Goal: Information Seeking & Learning: Learn about a topic

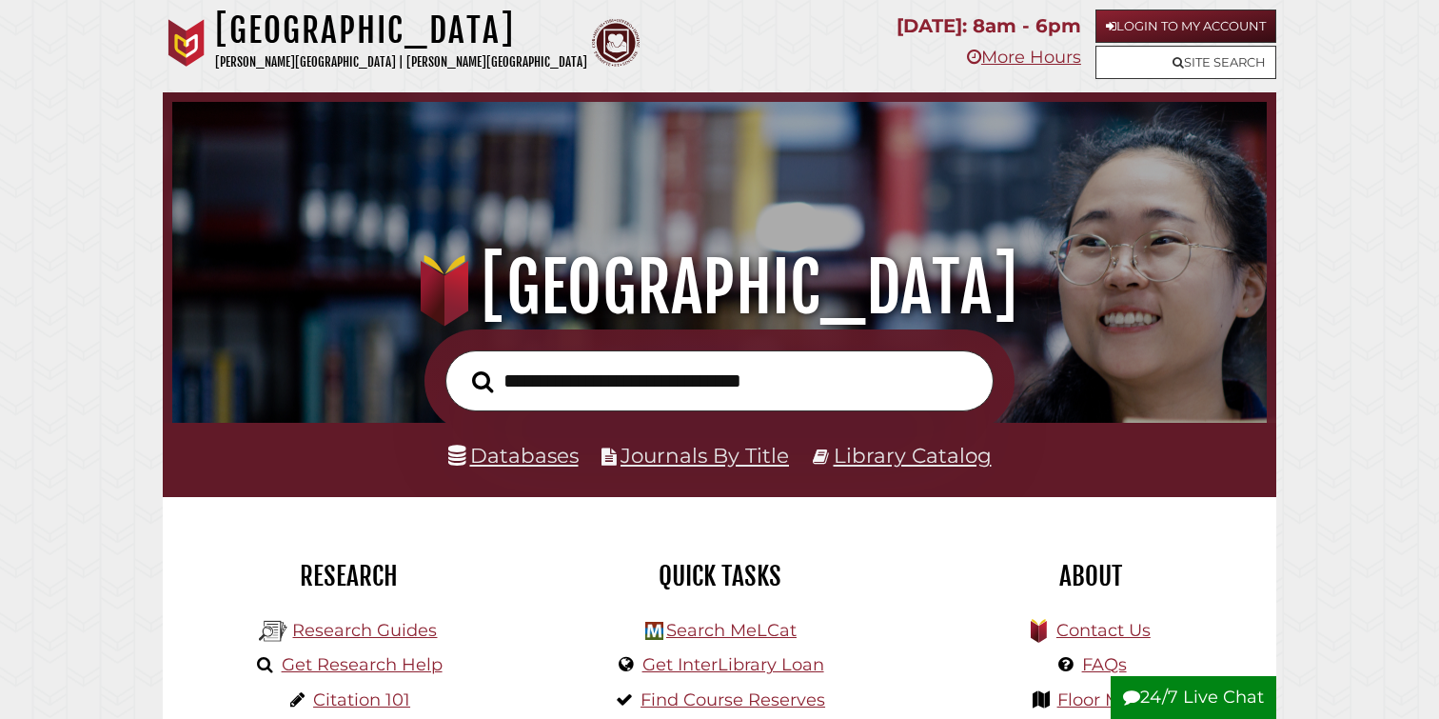
scroll to position [362, 1085]
click at [521, 454] on link "Databases" at bounding box center [513, 455] width 130 height 25
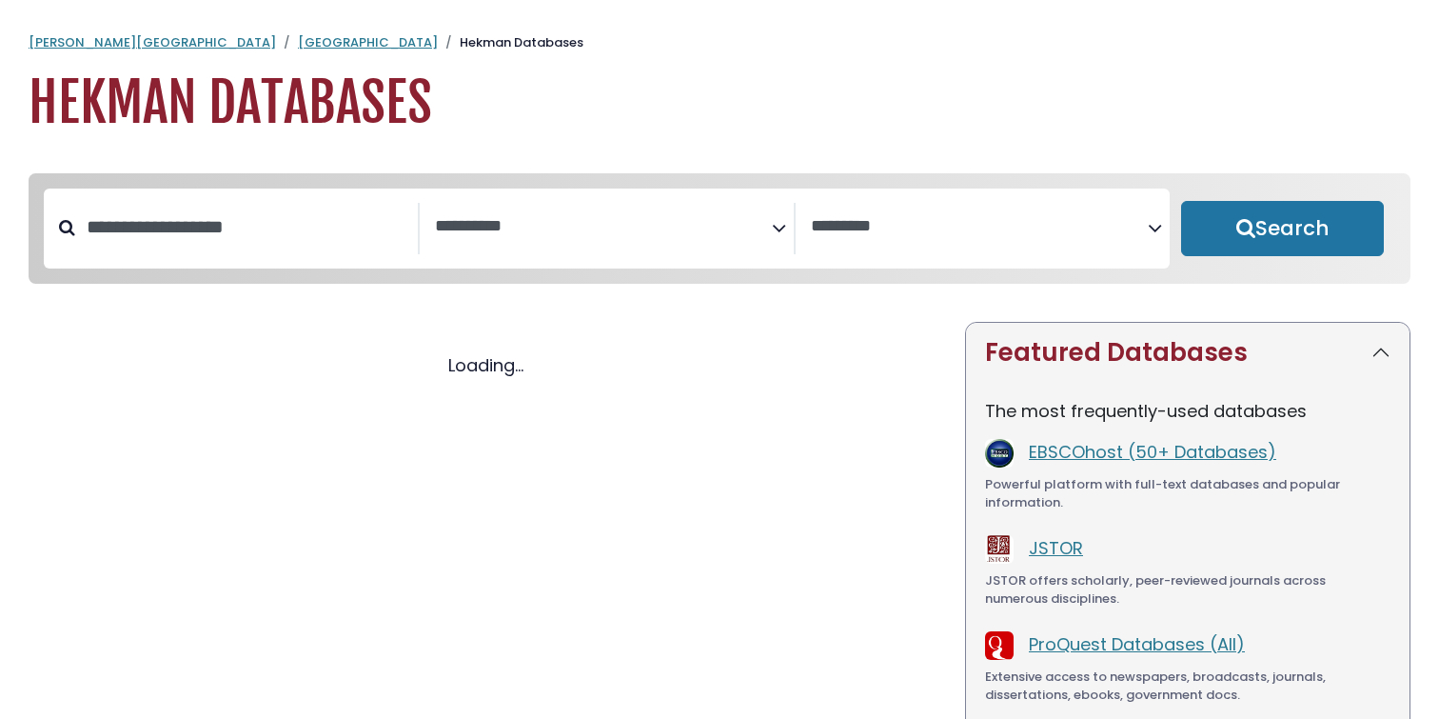
select select "Database Subject Filter"
select select "Database Vendors Filter"
select select "Database Subject Filter"
select select "Database Vendors Filter"
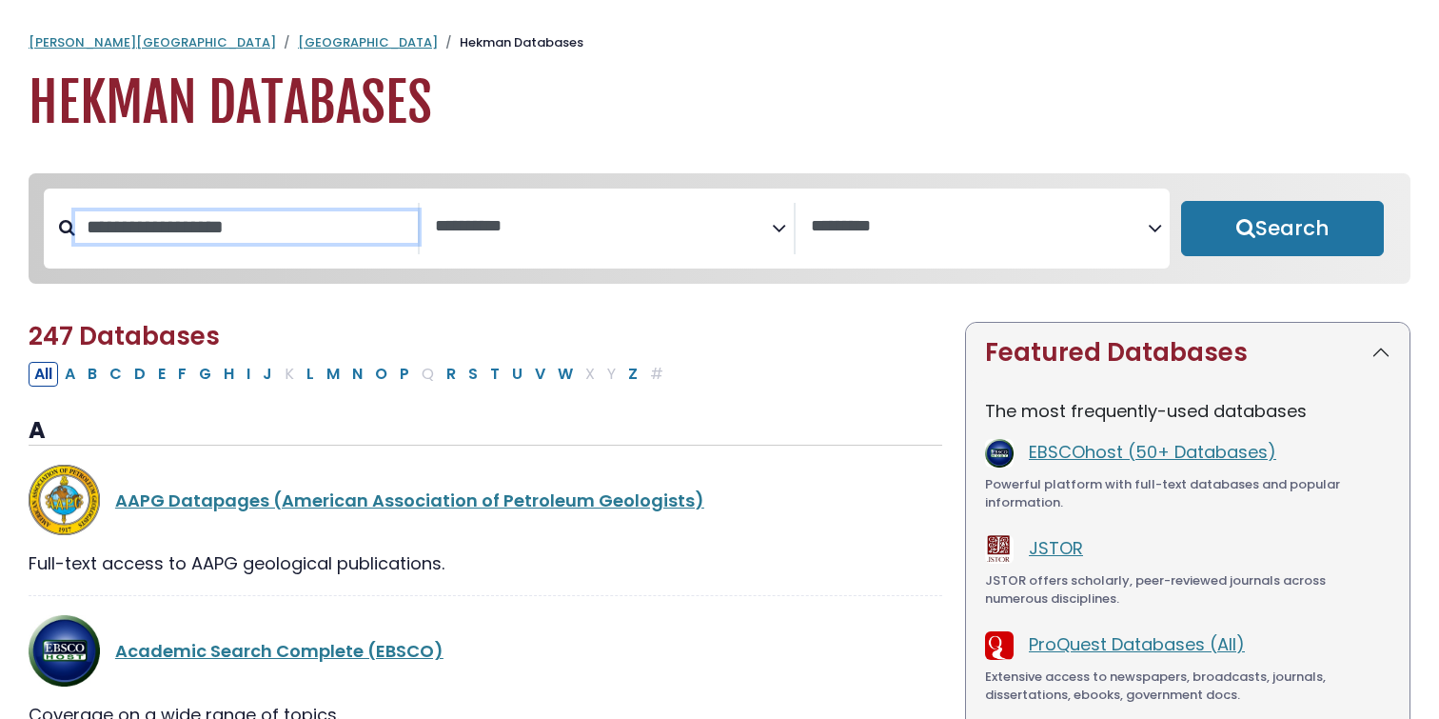
click at [311, 236] on input "Search database by title or keyword" at bounding box center [246, 226] width 343 height 31
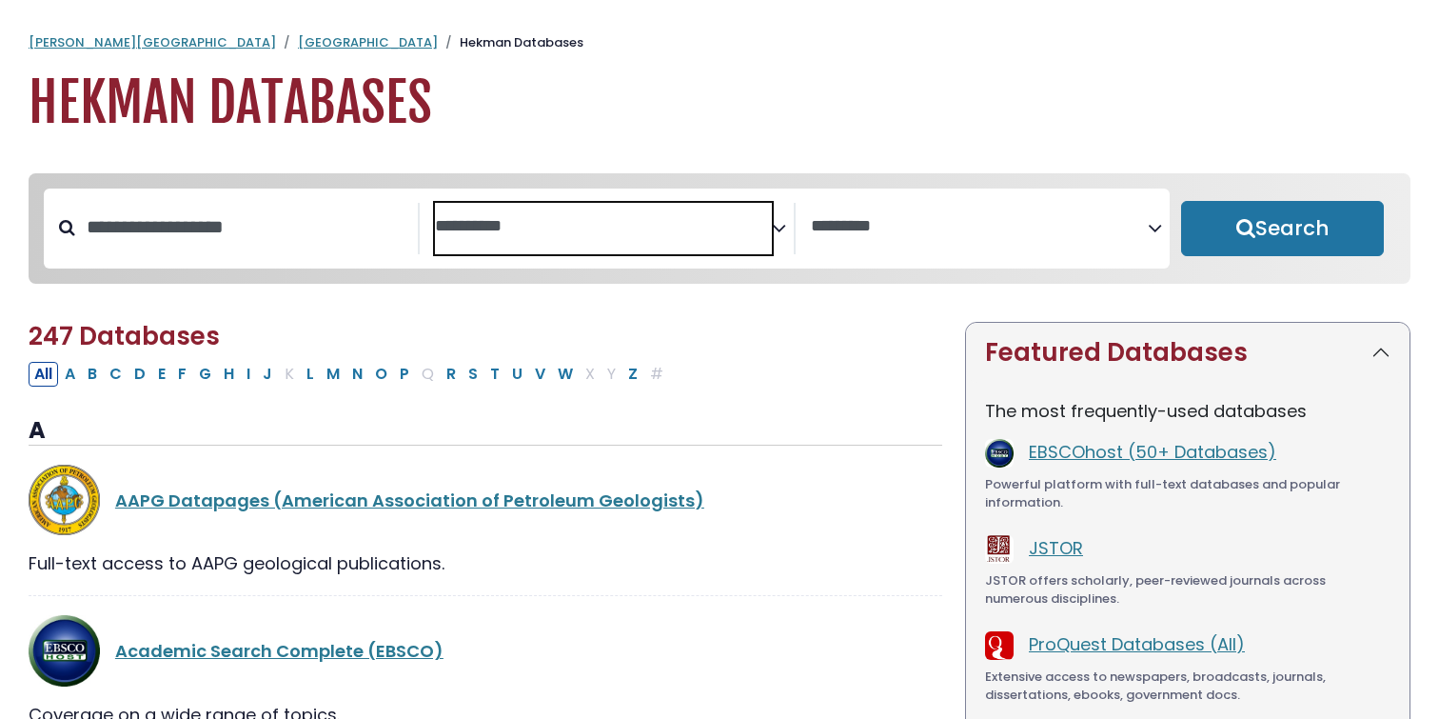
click at [543, 226] on textarea "Search" at bounding box center [603, 227] width 337 height 20
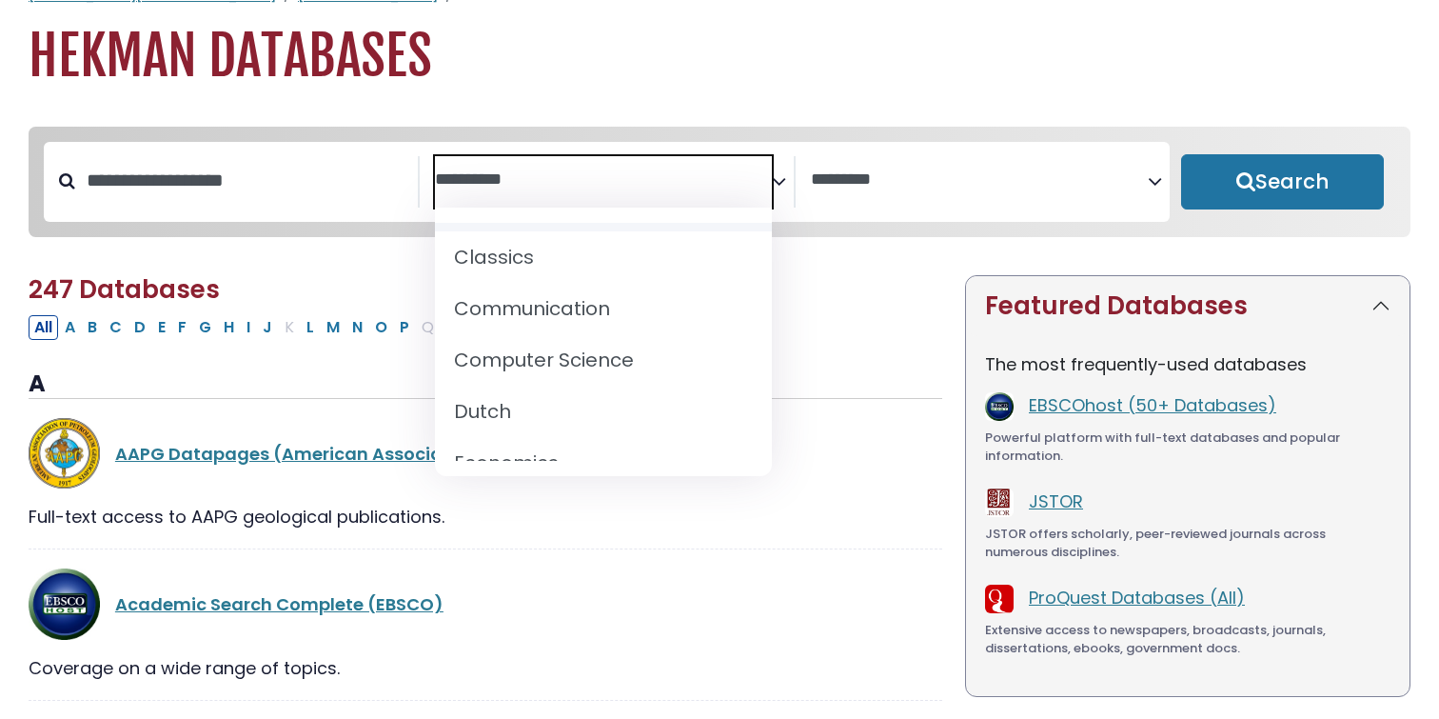
scroll to position [419, 0]
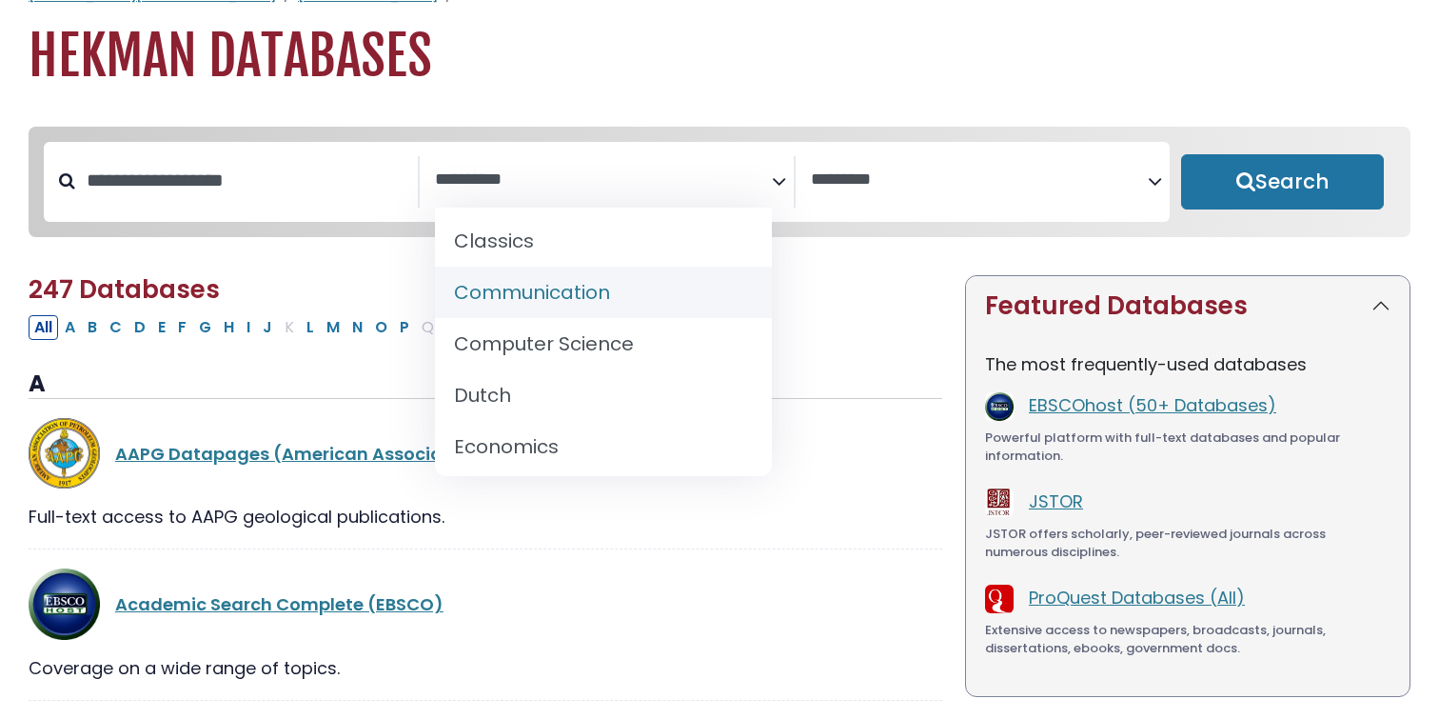
select select "*****"
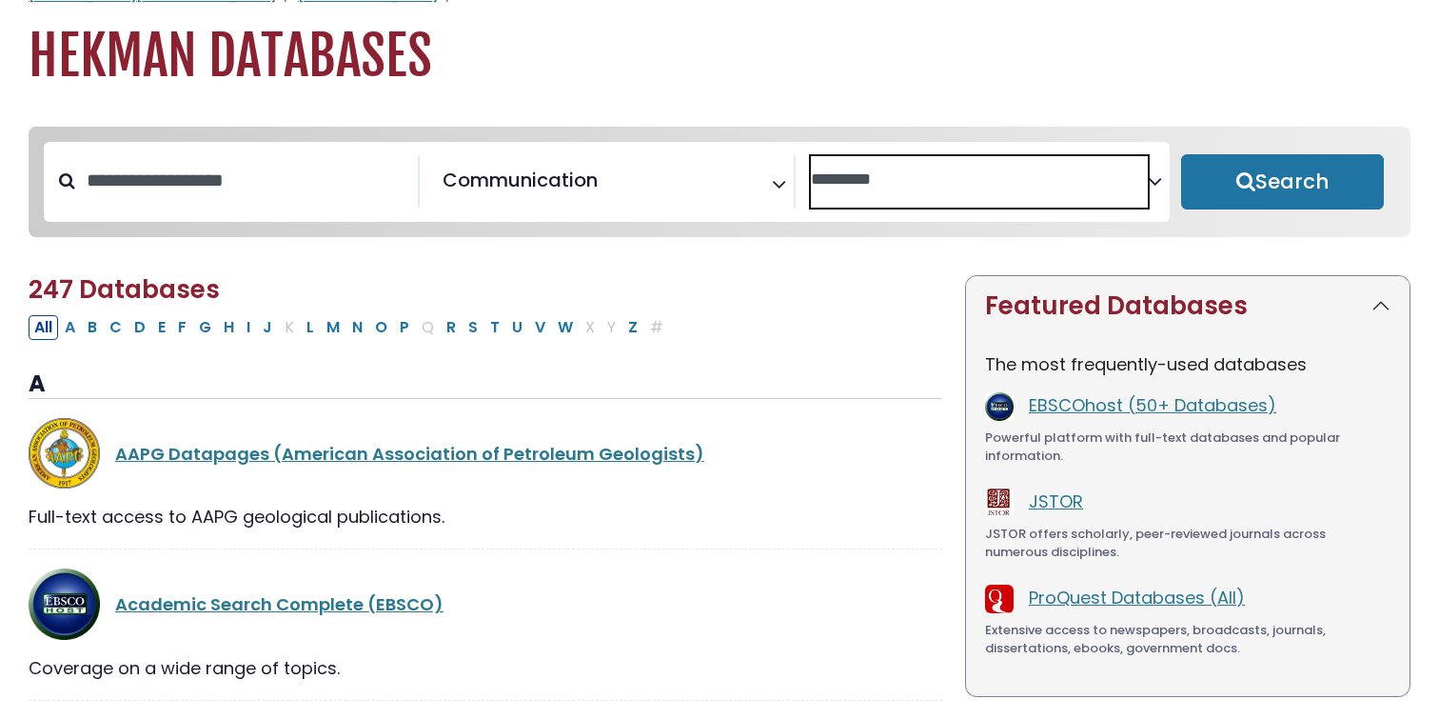
click at [878, 187] on textarea "Search" at bounding box center [979, 180] width 337 height 20
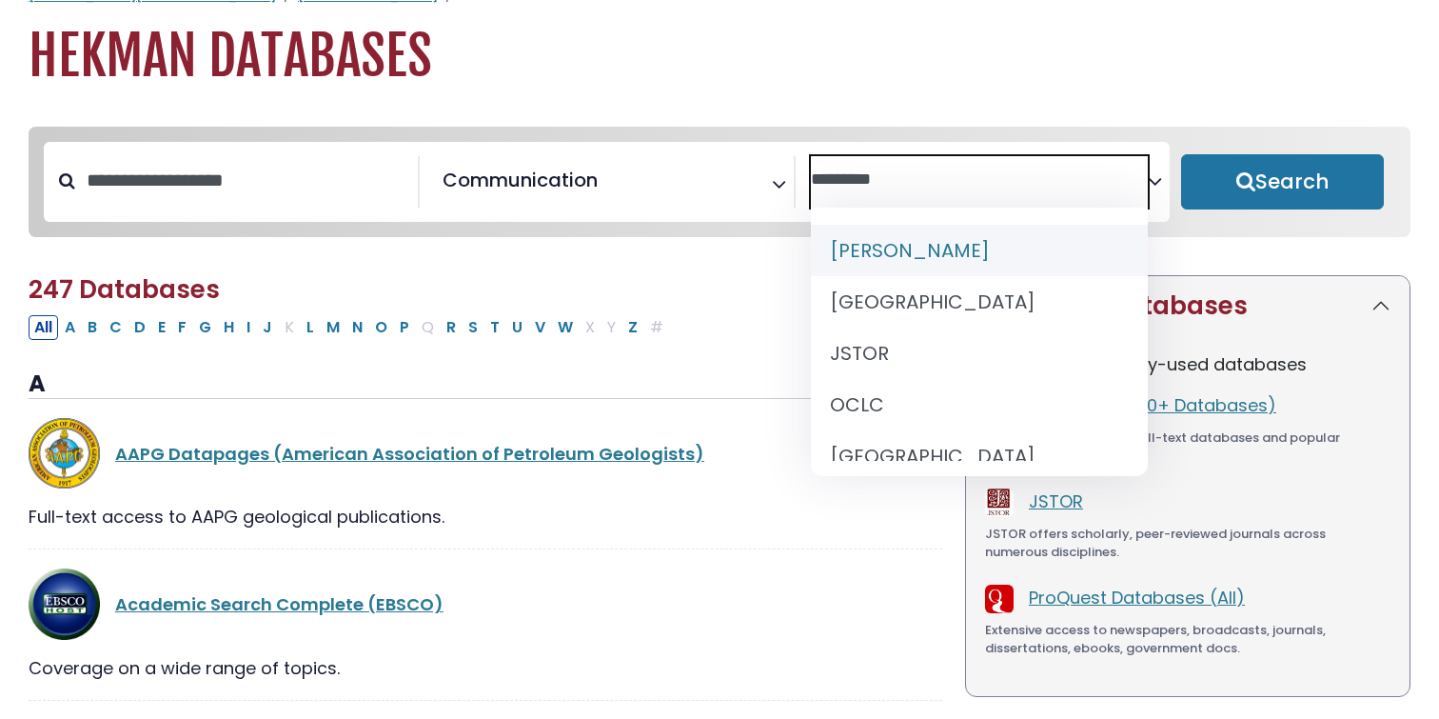
scroll to position [117, 0]
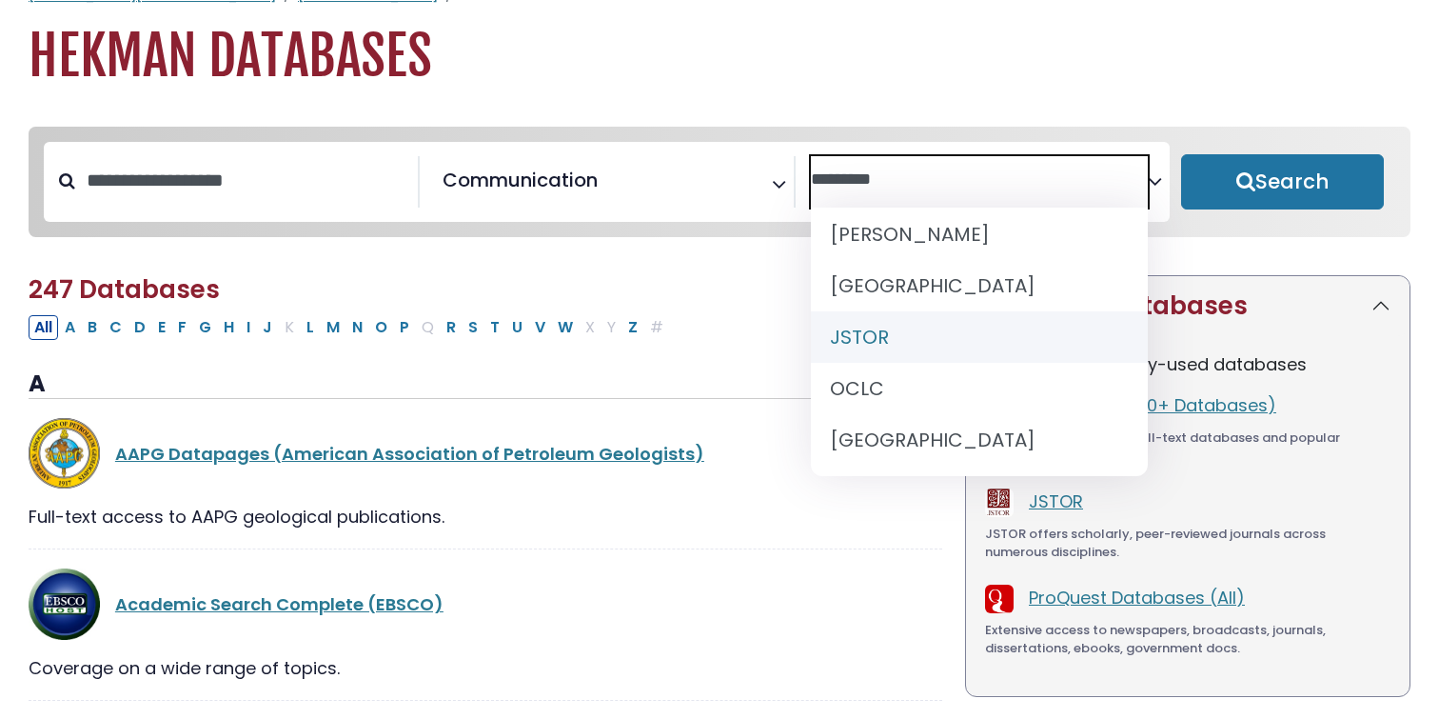
click at [759, 323] on div "All A B C D E F G H I J K L M N O P Q R S T U V W X Y Z #" at bounding box center [486, 326] width 914 height 28
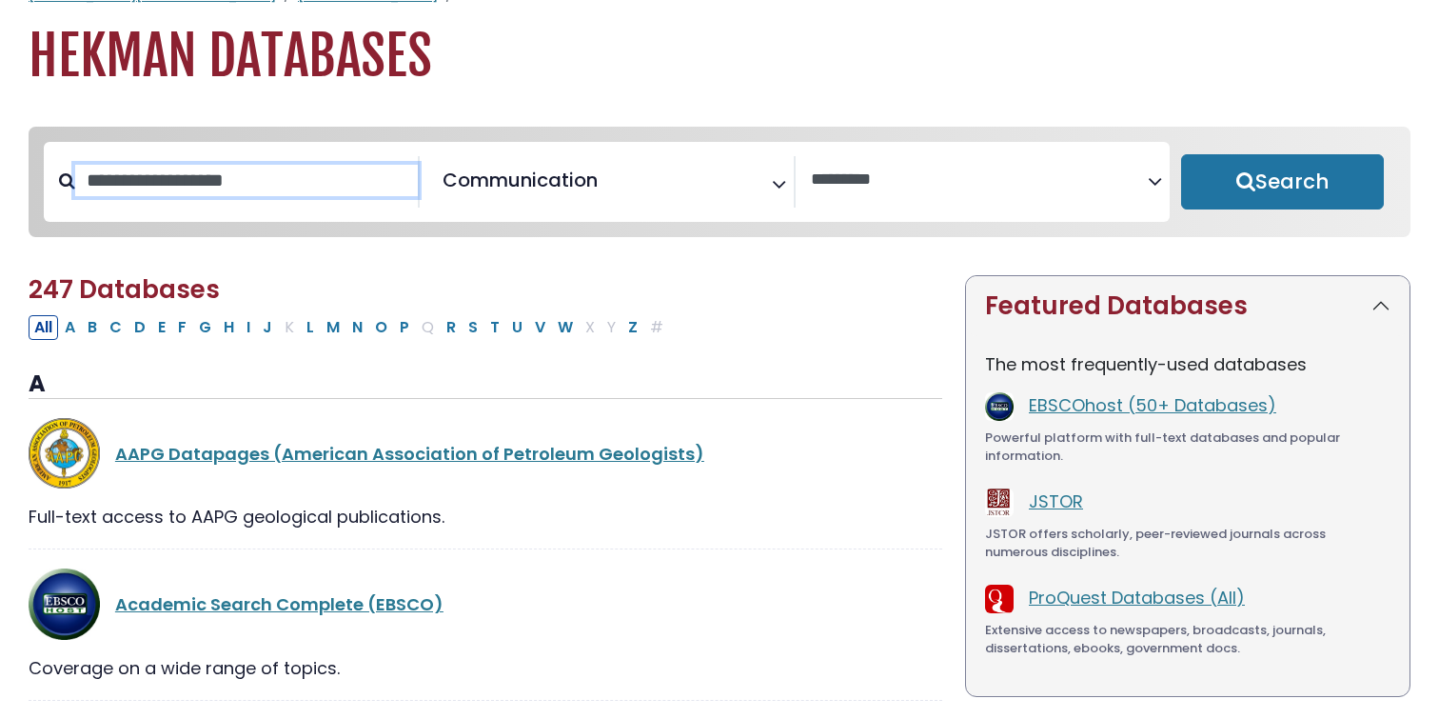
click at [288, 194] on input "Search database by title or keyword" at bounding box center [246, 180] width 343 height 31
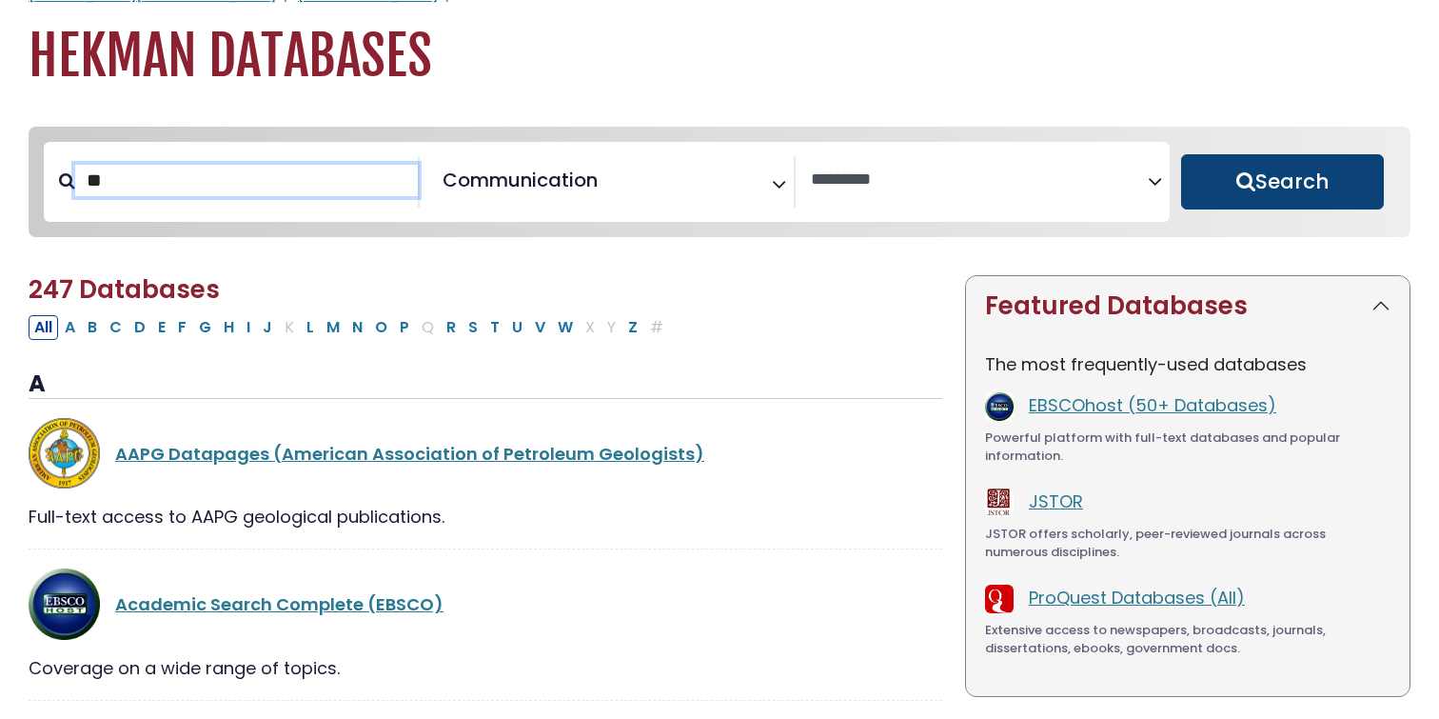
type input "**"
click at [1303, 176] on button "Search" at bounding box center [1282, 181] width 203 height 55
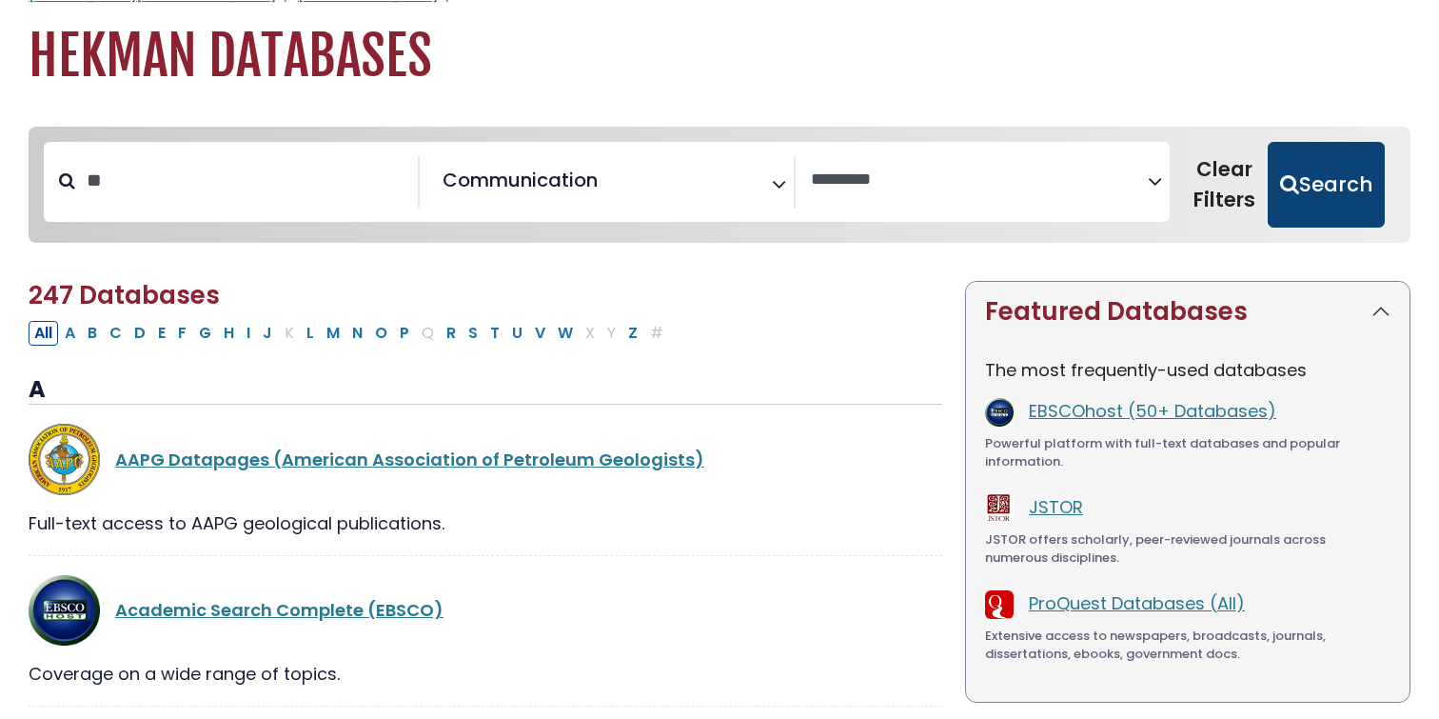
select select "Database Vendors Filter"
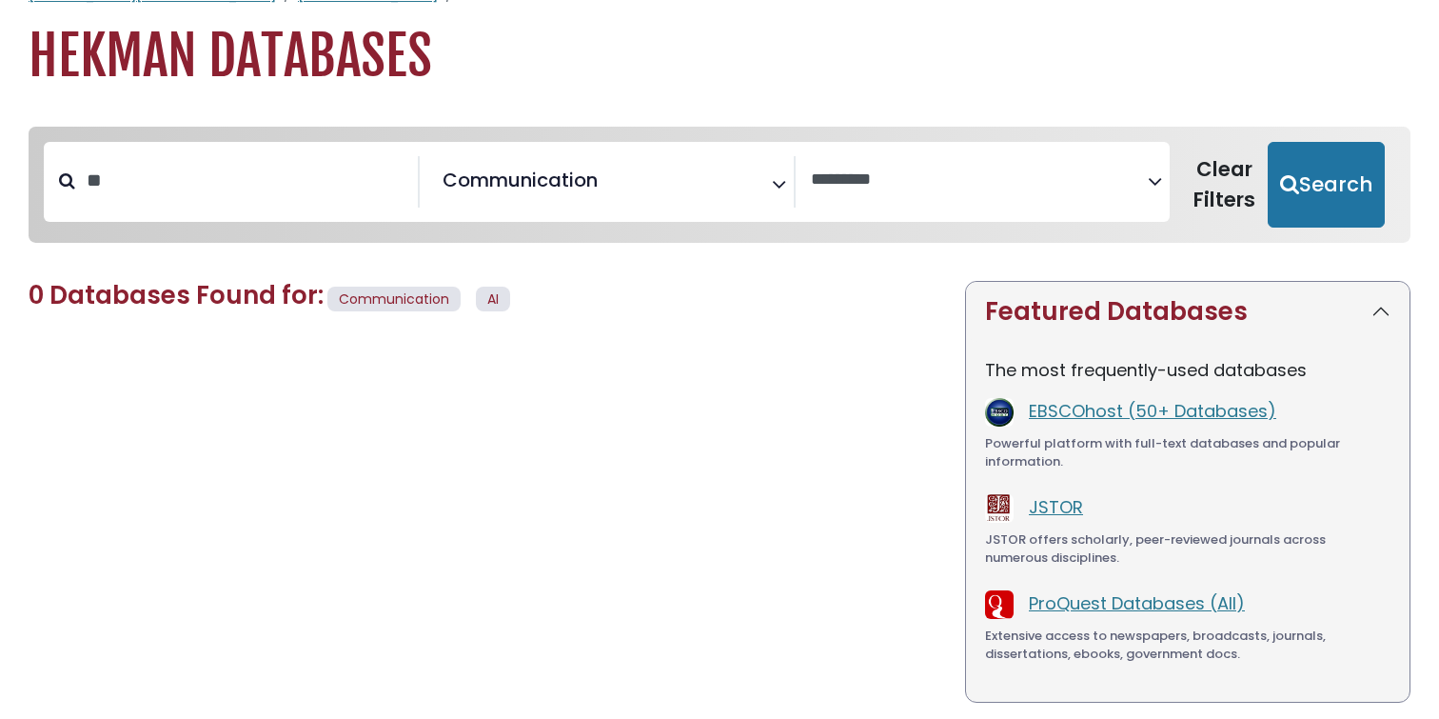
drag, startPoint x: 1303, startPoint y: 176, endPoint x: 367, endPoint y: 233, distance: 937.3
click at [469, 211] on div "**********" at bounding box center [719, 185] width 1351 height 86
click at [286, 189] on input "**" at bounding box center [246, 180] width 343 height 31
type input "*"
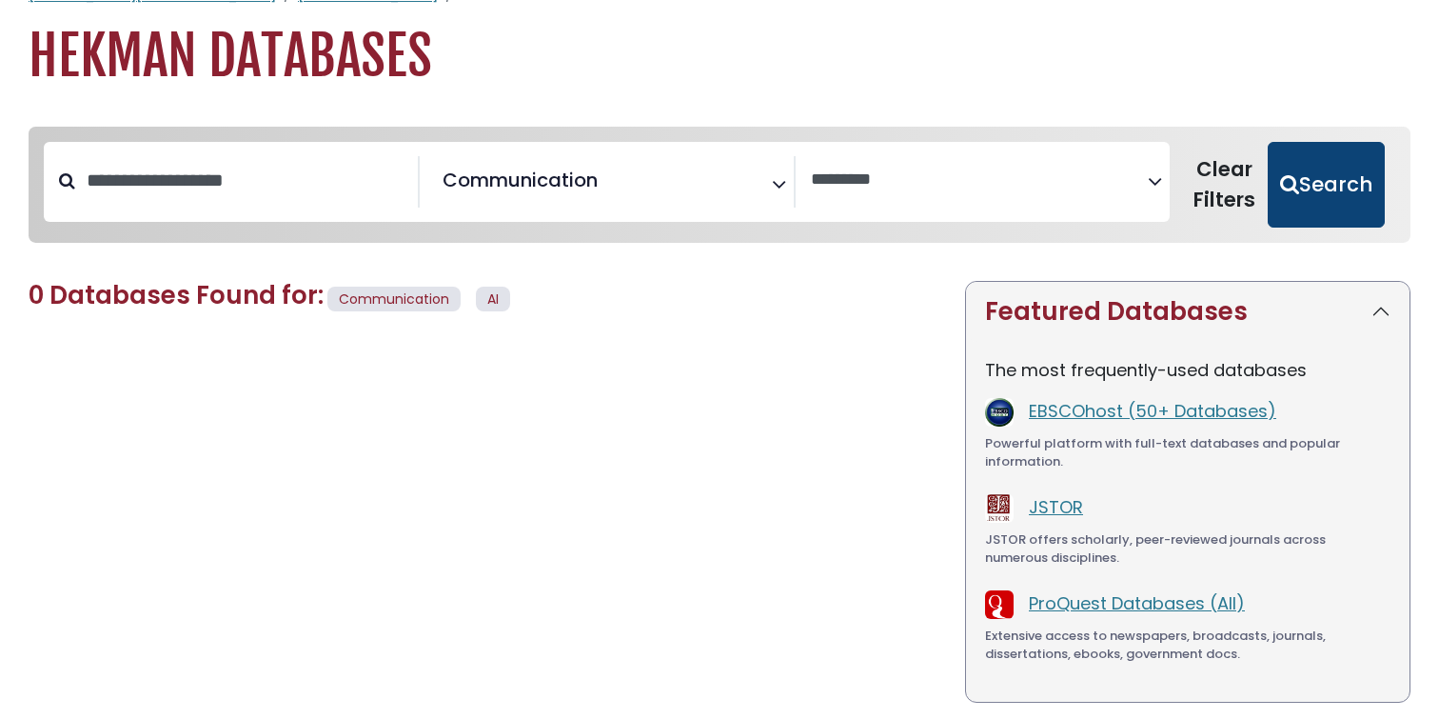
click at [1318, 183] on button "Search" at bounding box center [1326, 185] width 117 height 86
select select "Database Vendors Filter"
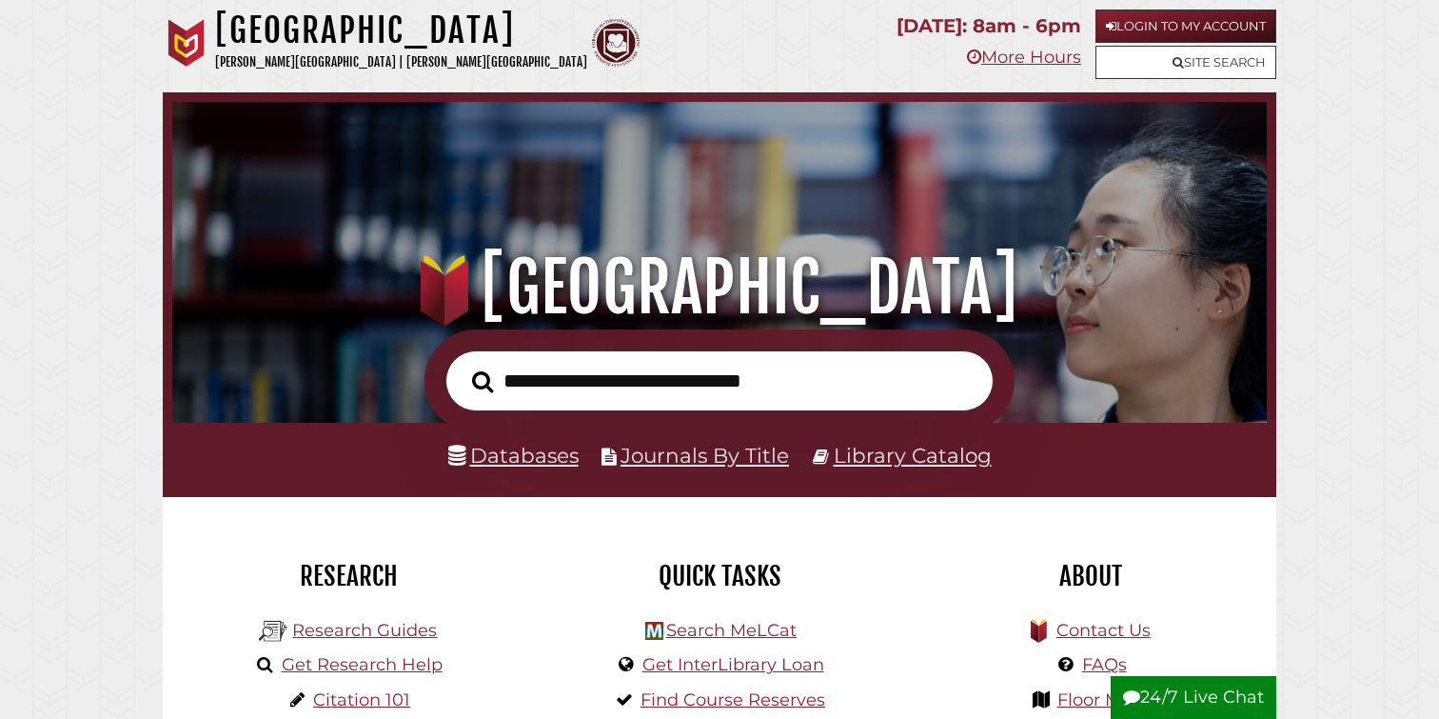
scroll to position [362, 1085]
